Goal: Navigation & Orientation: Go to known website

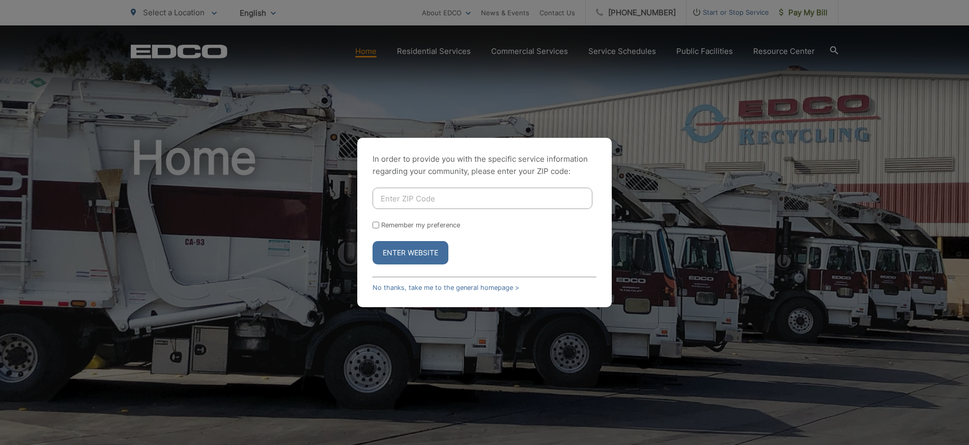
click at [429, 252] on button "Enter Website" at bounding box center [410, 252] width 76 height 23
click at [383, 227] on div "Remember my preference" at bounding box center [484, 225] width 224 height 8
click at [420, 289] on link "No thanks, take me to the general homepage >" at bounding box center [445, 288] width 147 height 8
click at [719, 143] on div "In order to provide you with the specific service information regarding your co…" at bounding box center [484, 222] width 969 height 445
